Goal: Task Accomplishment & Management: Manage account settings

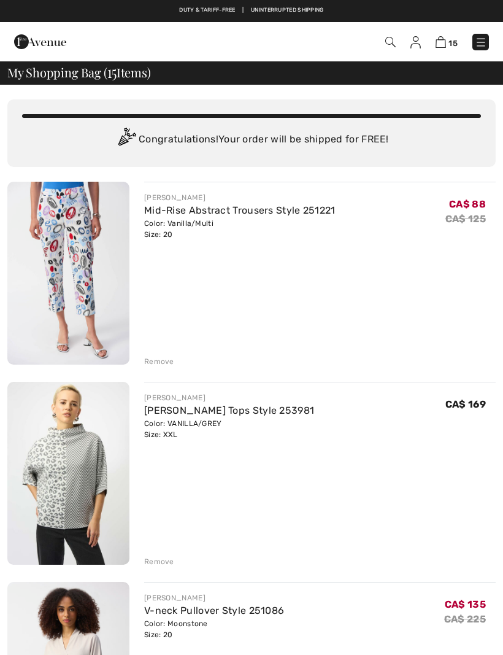
click at [165, 359] on div "Remove" at bounding box center [159, 361] width 30 height 11
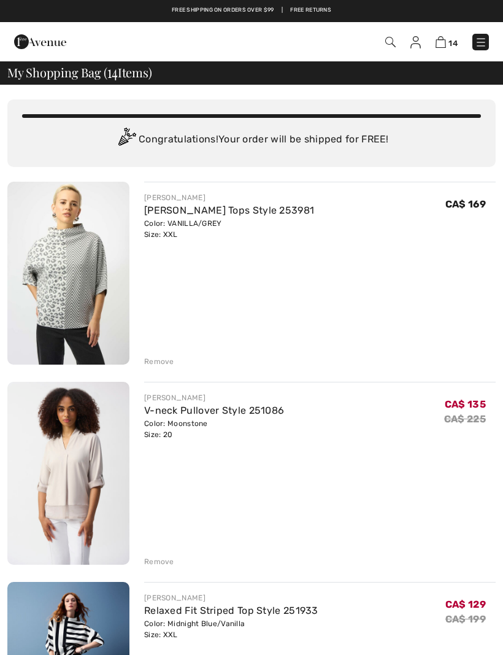
click at [163, 359] on div "Remove" at bounding box center [159, 361] width 30 height 11
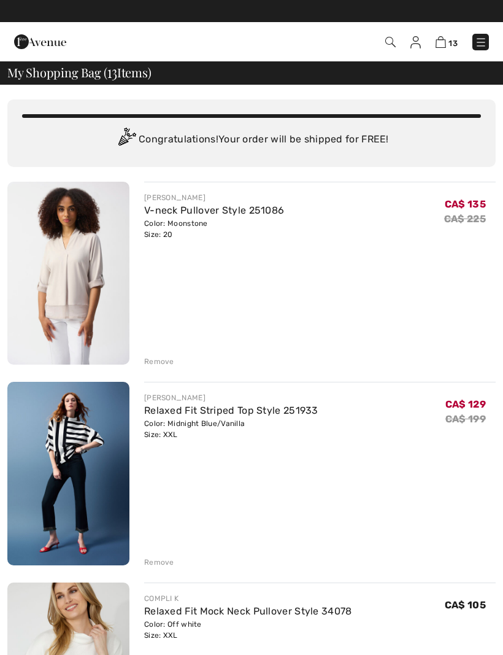
click at [168, 358] on div "Remove" at bounding box center [159, 361] width 30 height 11
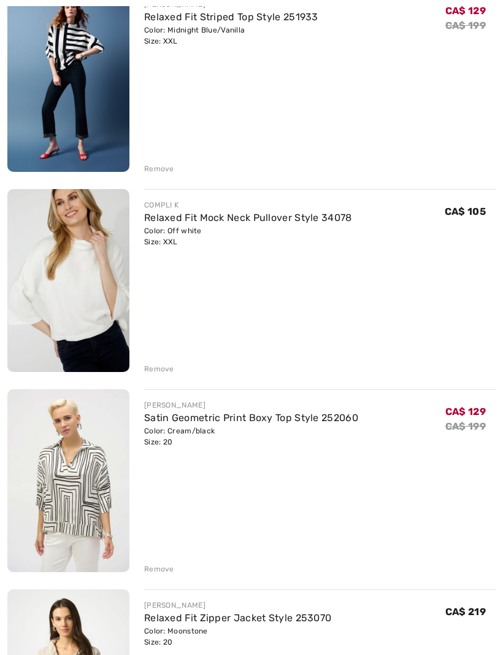
scroll to position [210, 0]
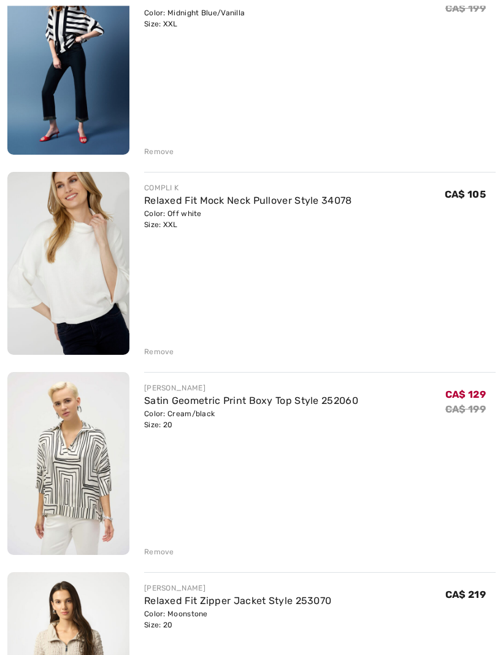
click at [166, 548] on div "Remove" at bounding box center [159, 552] width 30 height 11
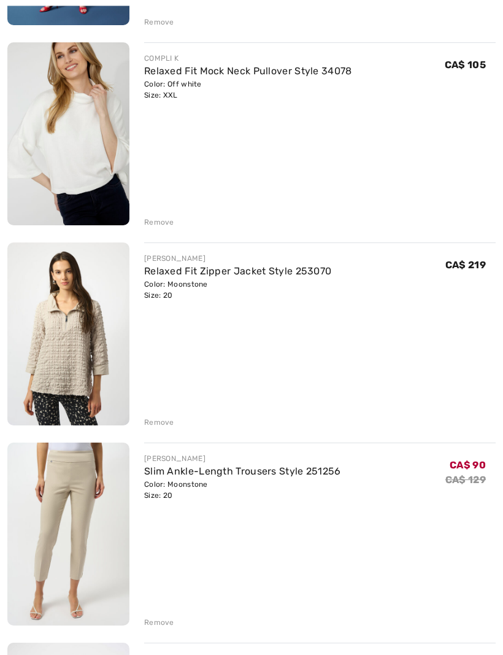
scroll to position [340, 0]
click at [176, 425] on div "Remove" at bounding box center [320, 421] width 352 height 14
click at [159, 416] on div "Remove" at bounding box center [320, 421] width 352 height 14
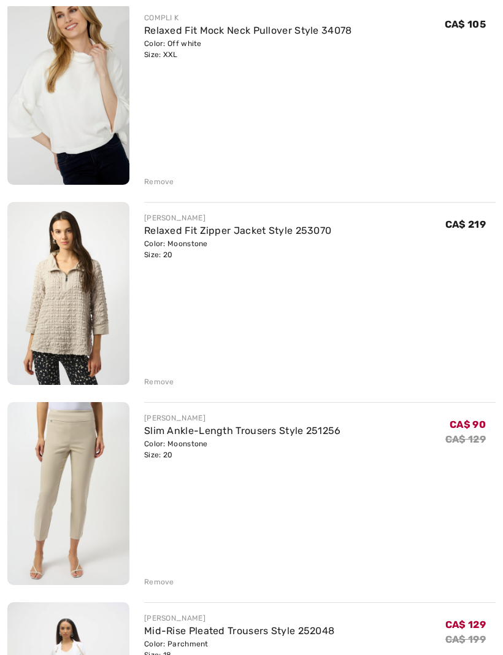
click at [170, 380] on div "Remove" at bounding box center [159, 382] width 30 height 11
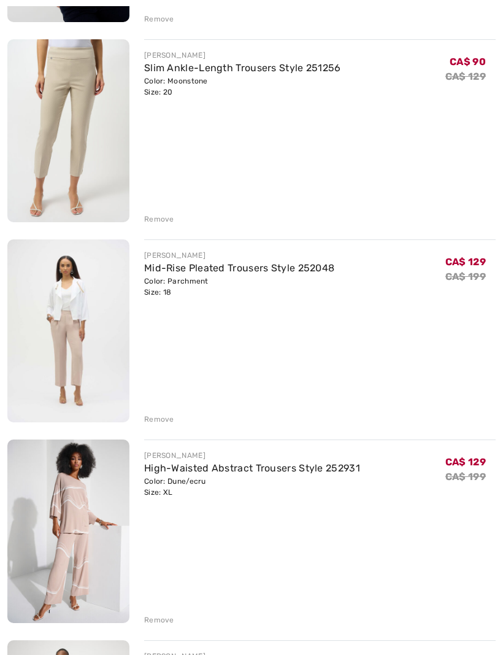
scroll to position [537, 0]
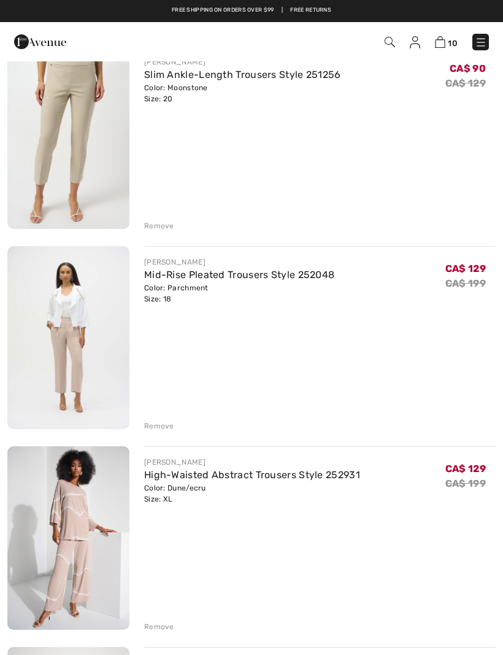
click at [177, 426] on div "Remove" at bounding box center [320, 425] width 352 height 14
click at [166, 427] on div "Remove" at bounding box center [159, 426] width 30 height 11
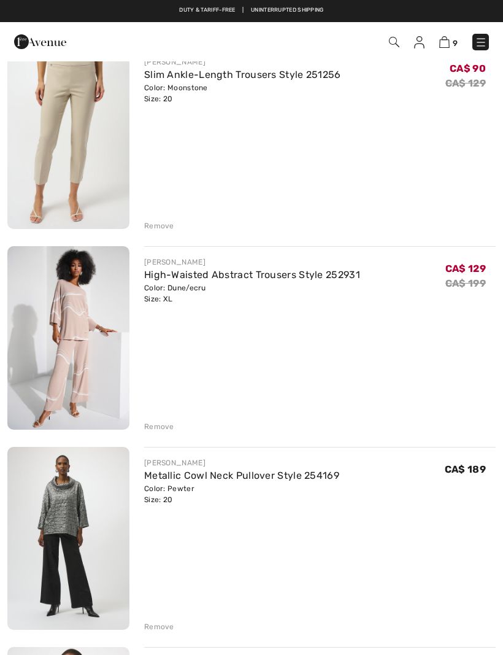
click at [171, 423] on div "Remove" at bounding box center [159, 426] width 30 height 11
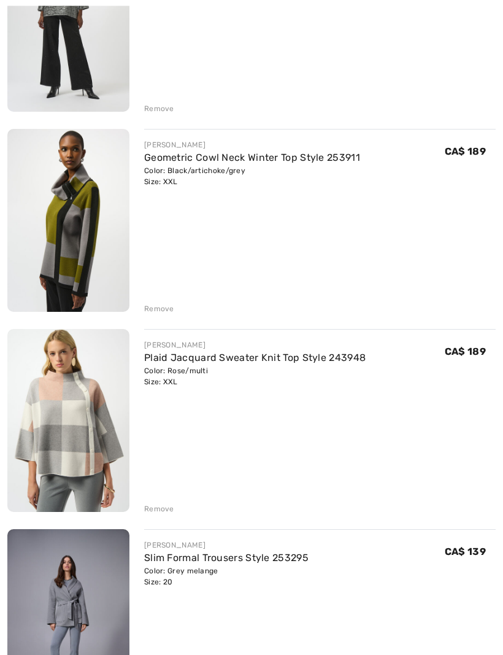
scroll to position [858, 0]
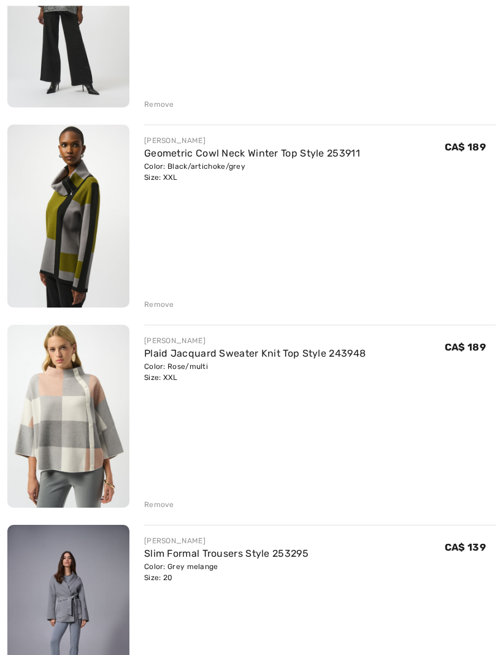
click at [171, 502] on div "Remove" at bounding box center [159, 505] width 30 height 11
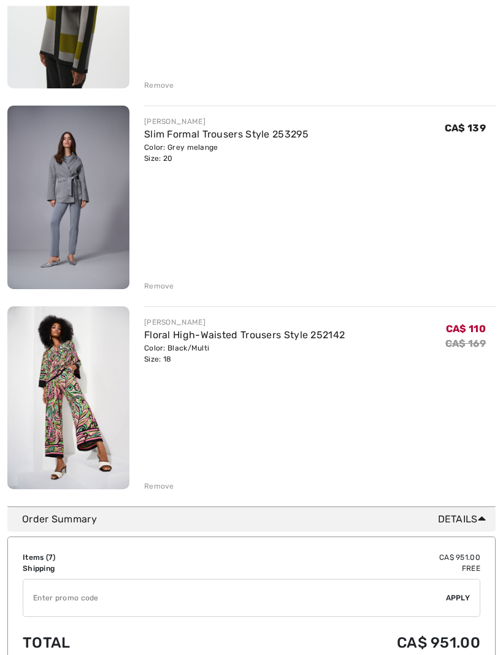
scroll to position [1077, 0]
click at [165, 483] on div "Remove" at bounding box center [159, 486] width 30 height 11
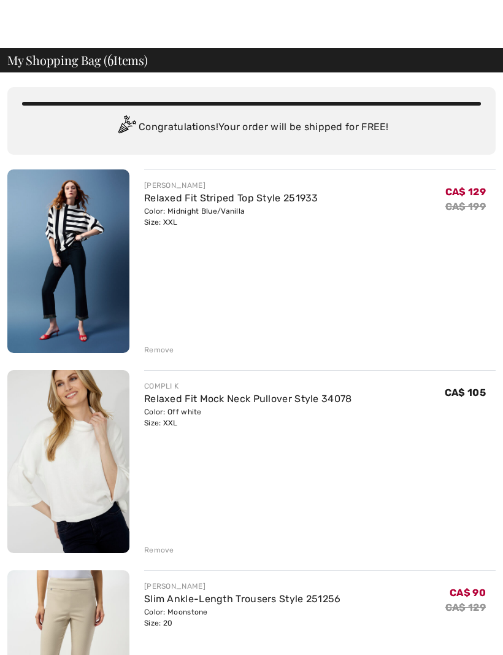
scroll to position [12, 0]
